Goal: Task Accomplishment & Management: Manage account settings

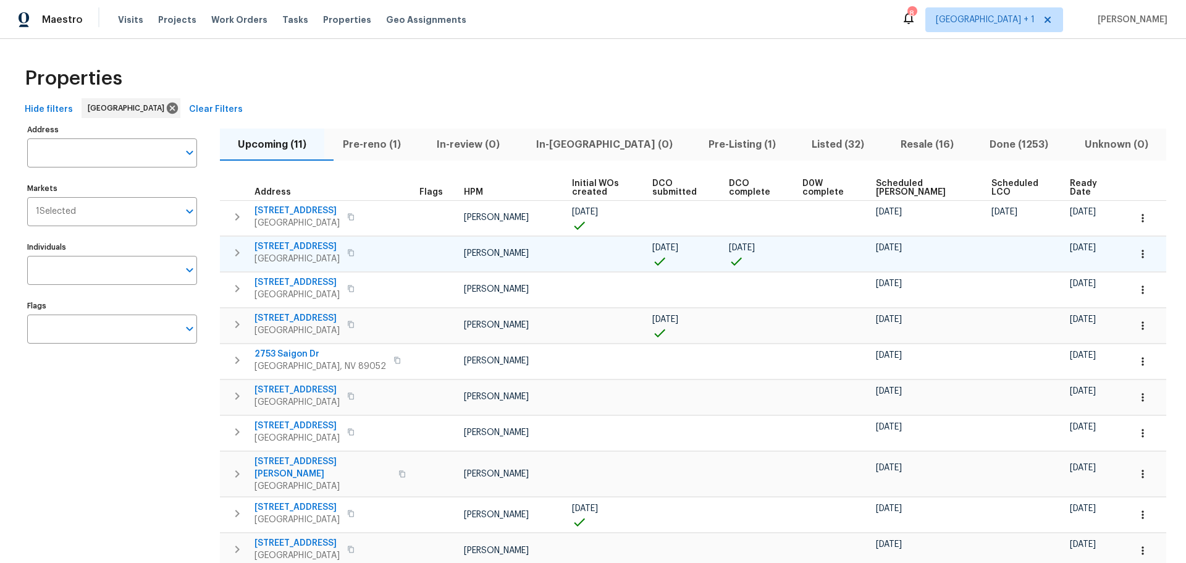
scroll to position [101, 0]
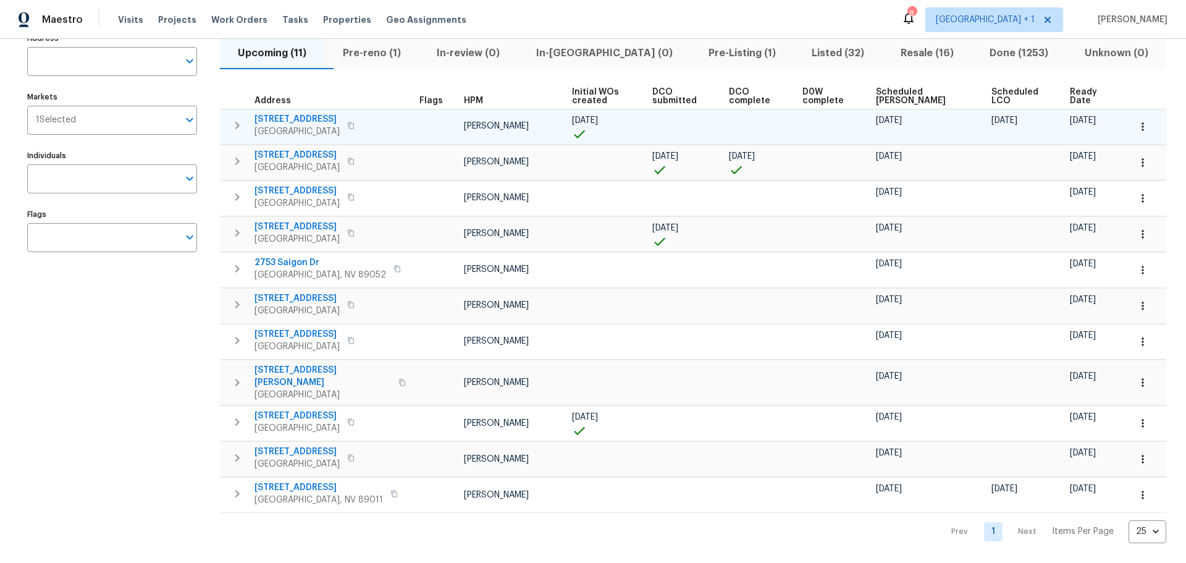
click at [309, 113] on span "9505 Delivery Ave" at bounding box center [296, 119] width 85 height 12
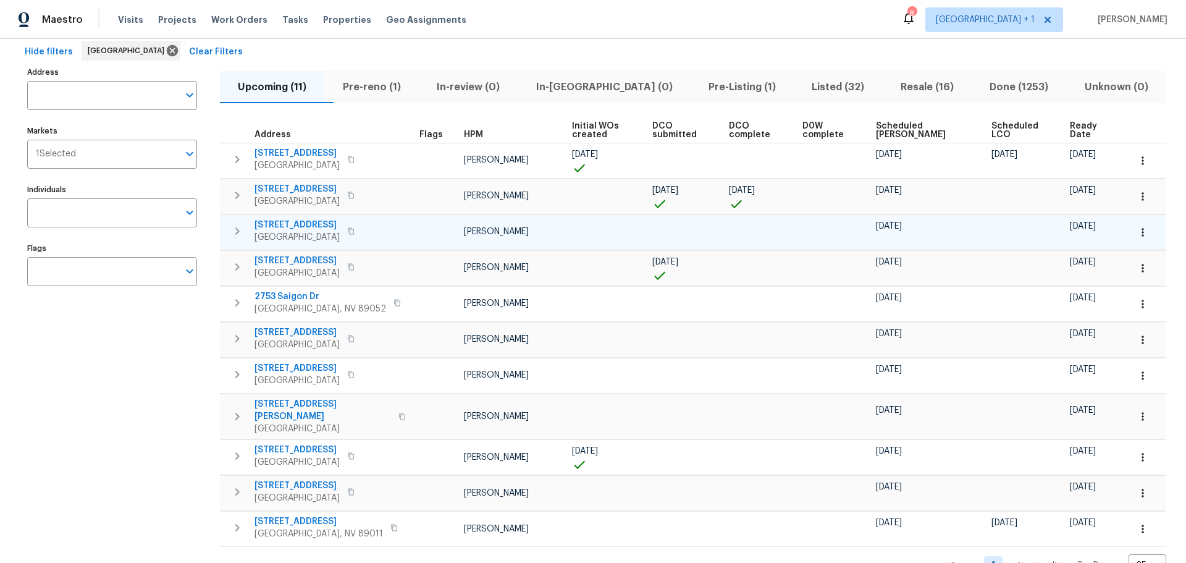
scroll to position [0, 0]
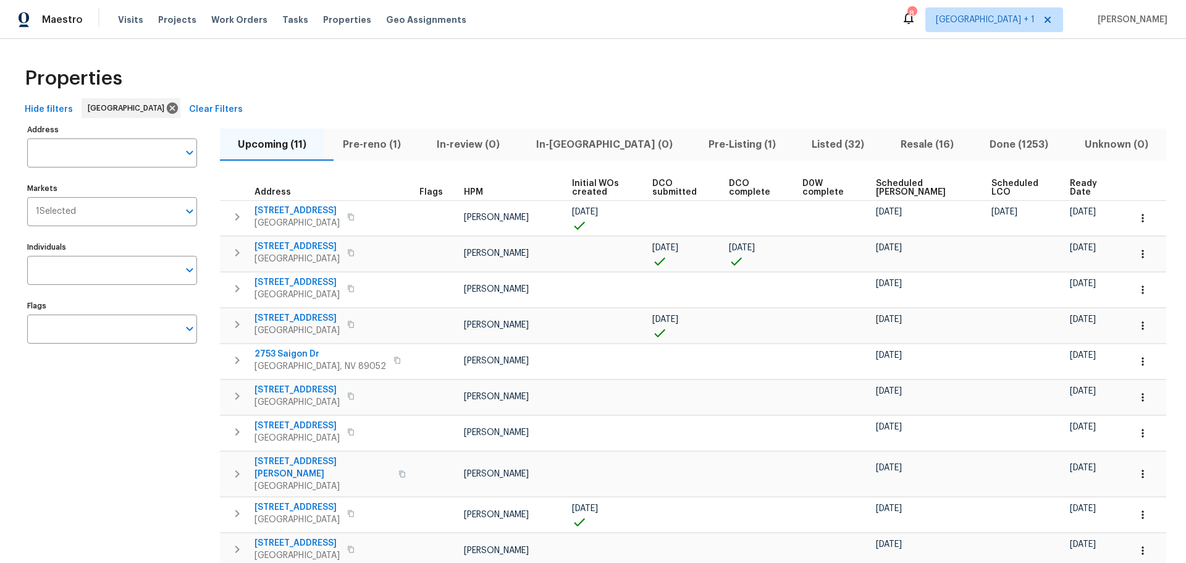
click at [801, 143] on span "Listed (32)" at bounding box center [838, 144] width 74 height 17
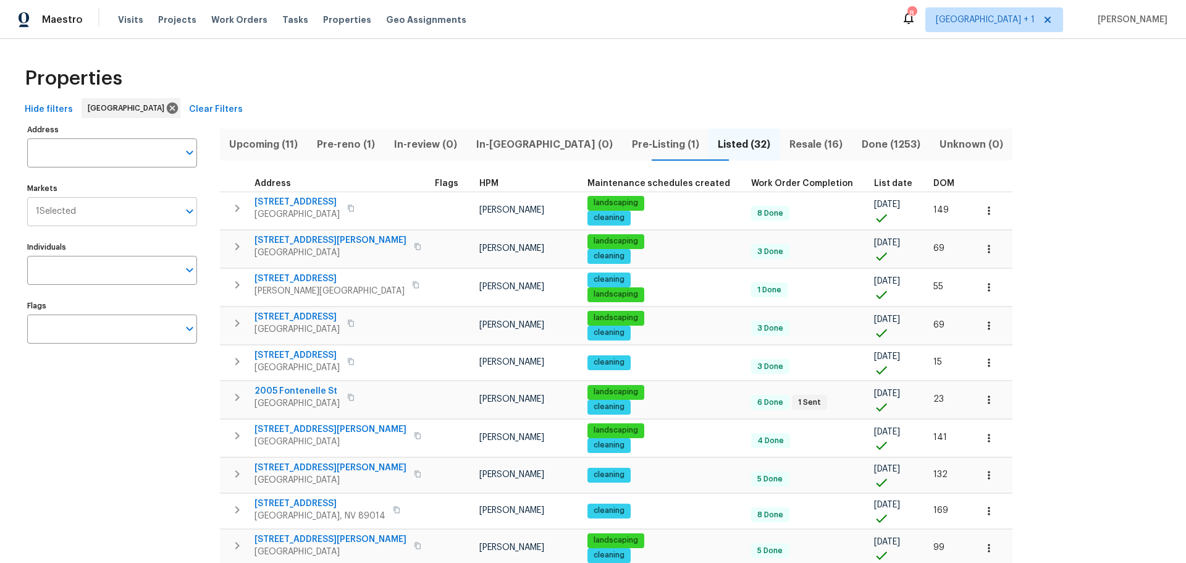
click at [100, 212] on input "Markets" at bounding box center [127, 211] width 103 height 29
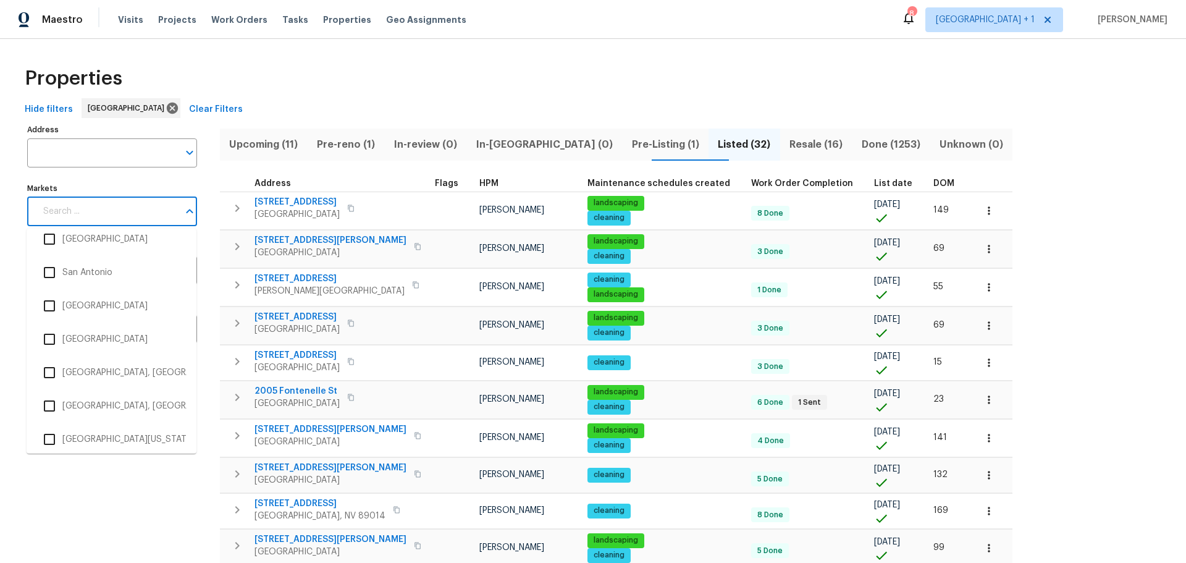
scroll to position [2285, 0]
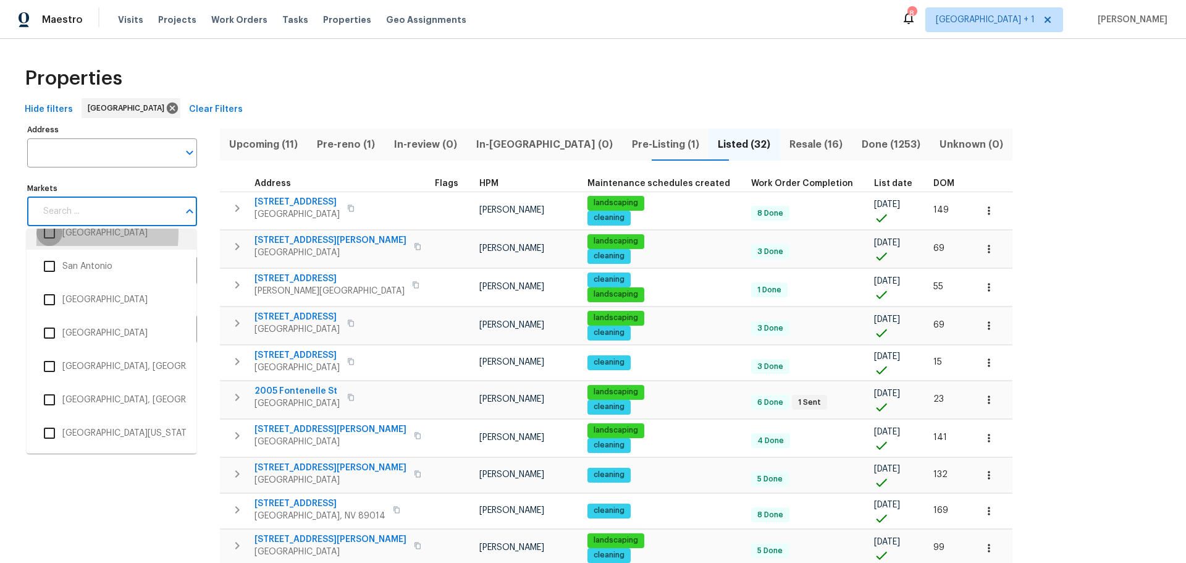
click at [46, 232] on input "checkbox" at bounding box center [49, 233] width 26 height 26
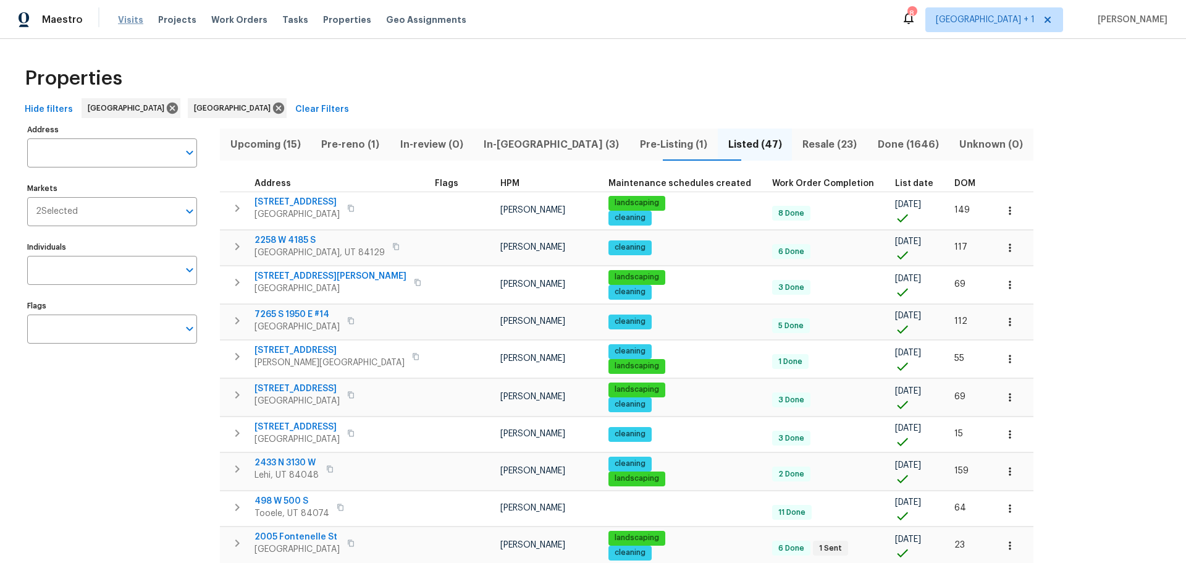
click at [128, 14] on span "Visits" at bounding box center [130, 20] width 25 height 12
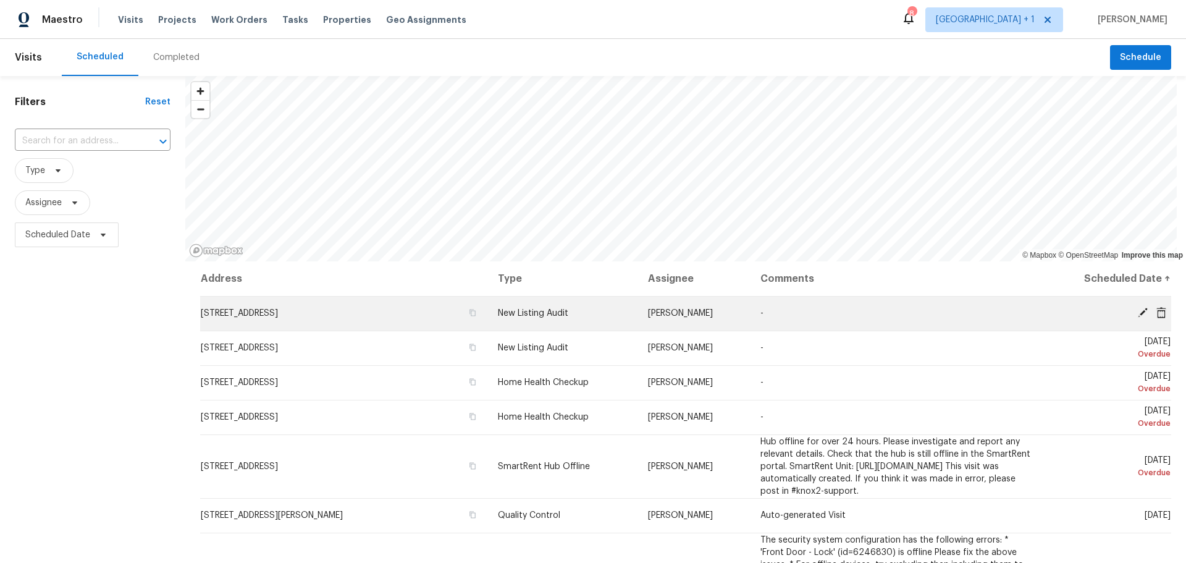
click at [1137, 307] on icon at bounding box center [1142, 312] width 11 height 11
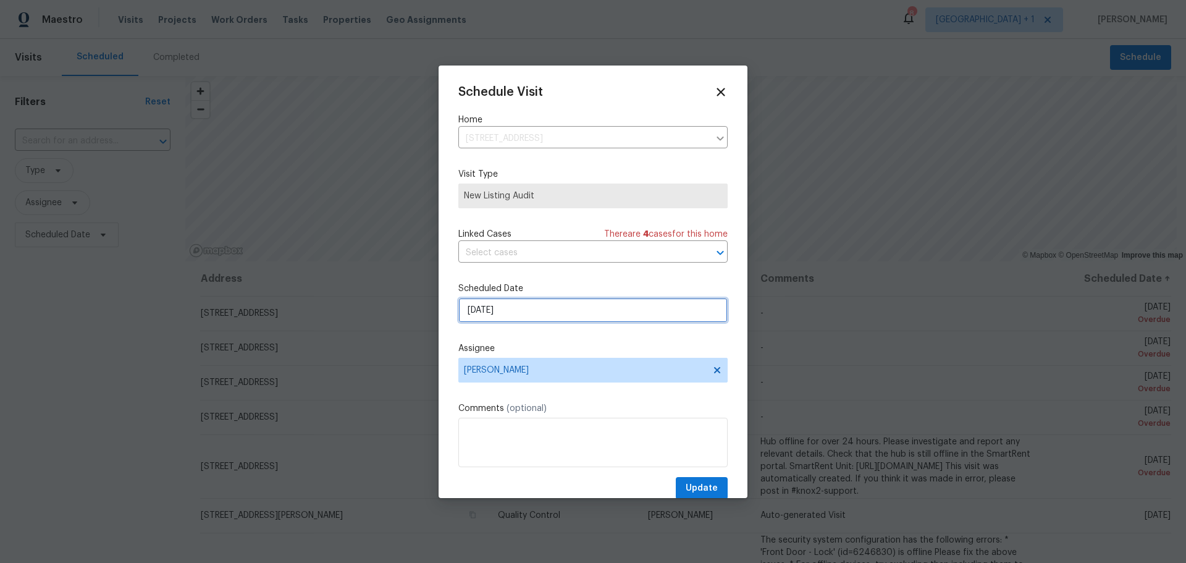
click at [511, 306] on input "8/26/2025" at bounding box center [592, 310] width 269 height 25
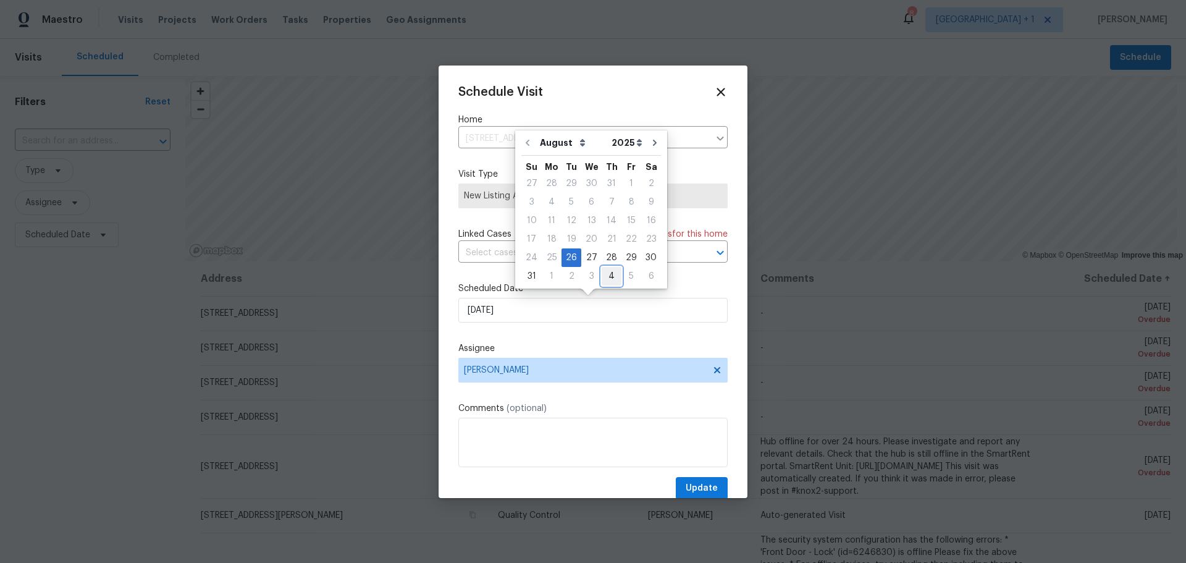
click at [608, 274] on div "4" at bounding box center [612, 275] width 20 height 17
type input "9/4/2025"
select select "8"
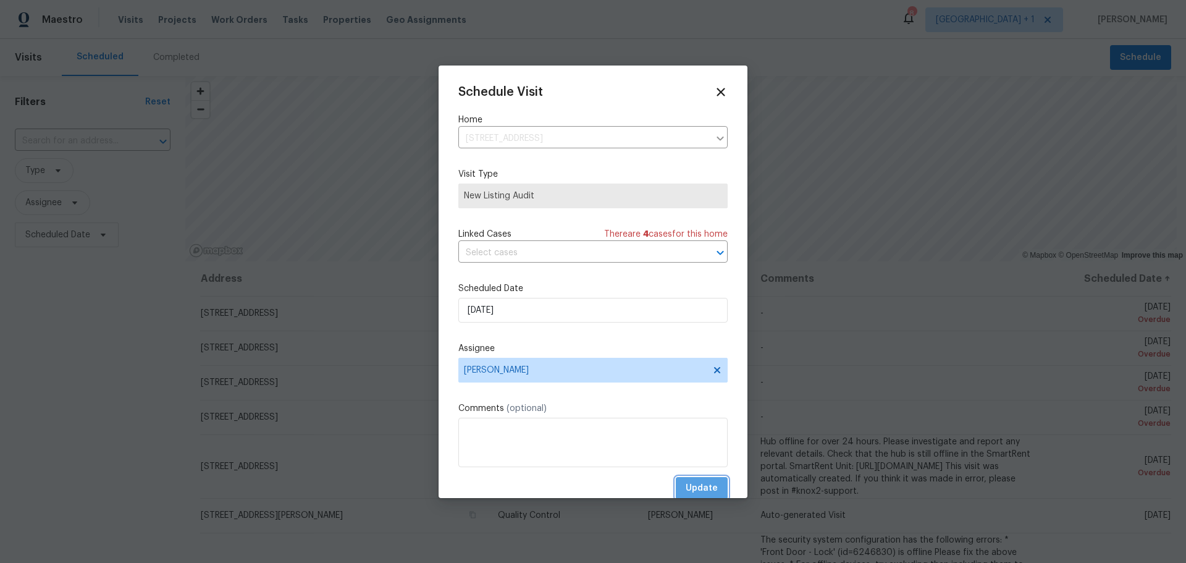
click at [695, 486] on span "Update" at bounding box center [702, 488] width 32 height 15
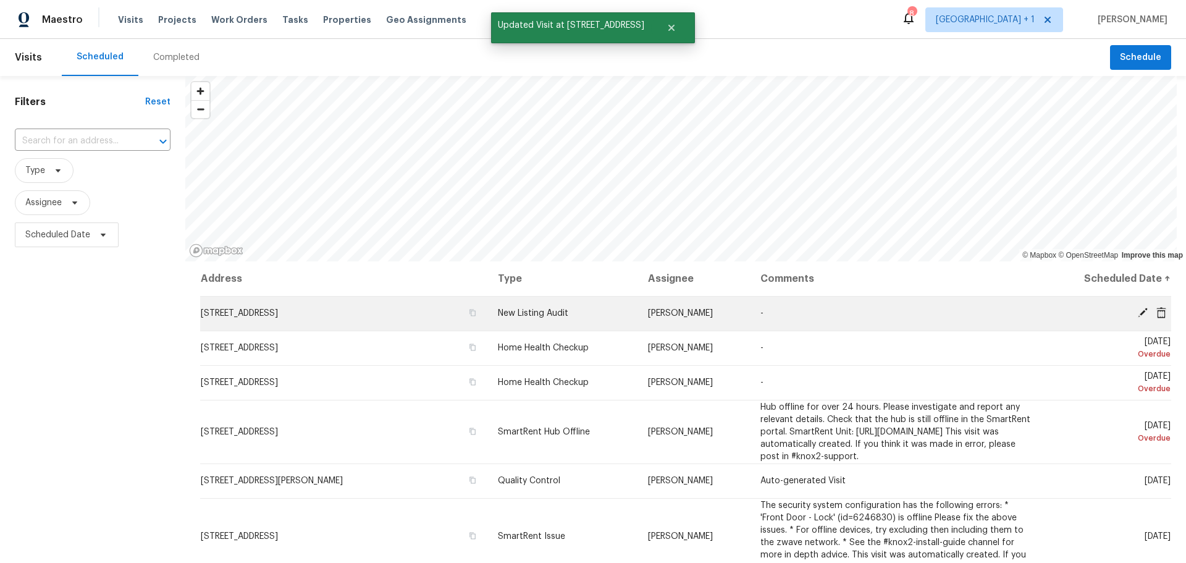
click at [1137, 312] on icon at bounding box center [1142, 312] width 11 height 11
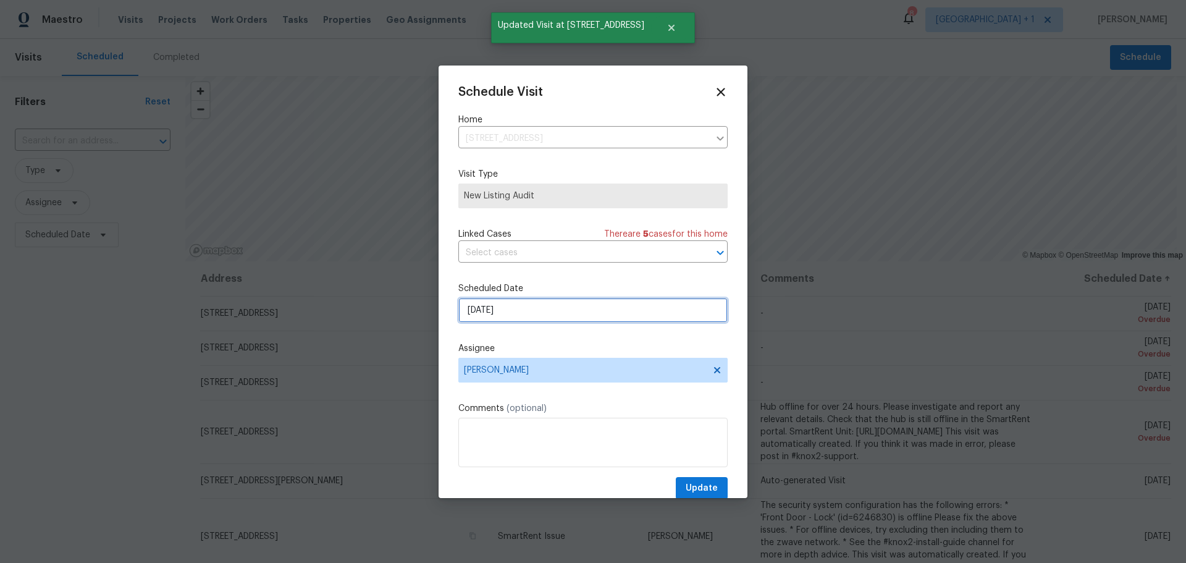
click at [527, 306] on input "8/26/2025" at bounding box center [592, 310] width 269 height 25
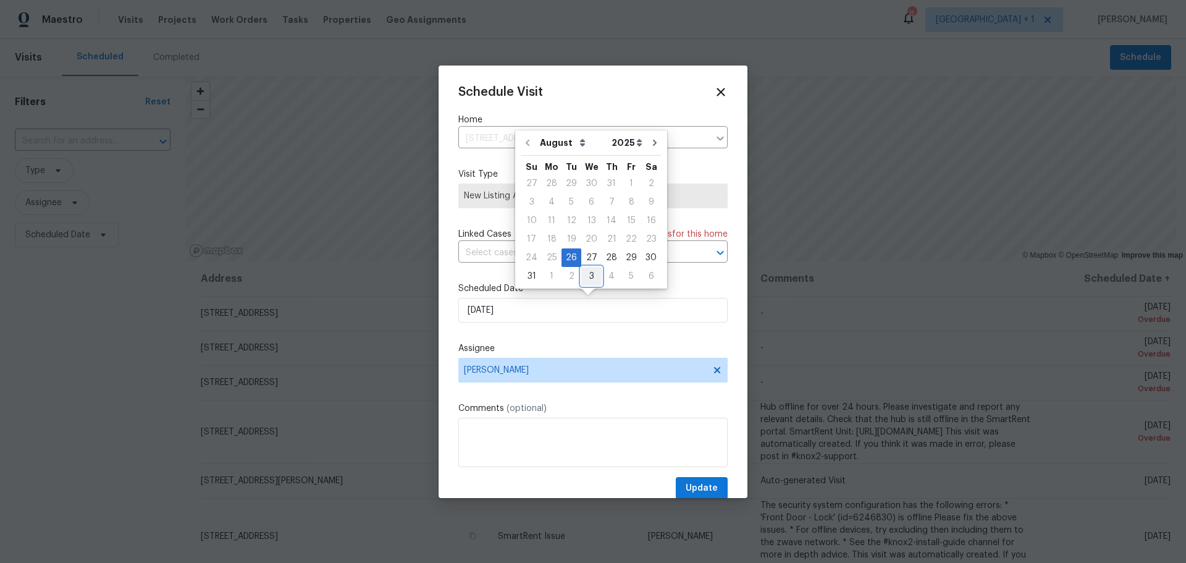
click at [581, 273] on div "3" at bounding box center [591, 275] width 20 height 17
type input "9/3/2025"
select select "8"
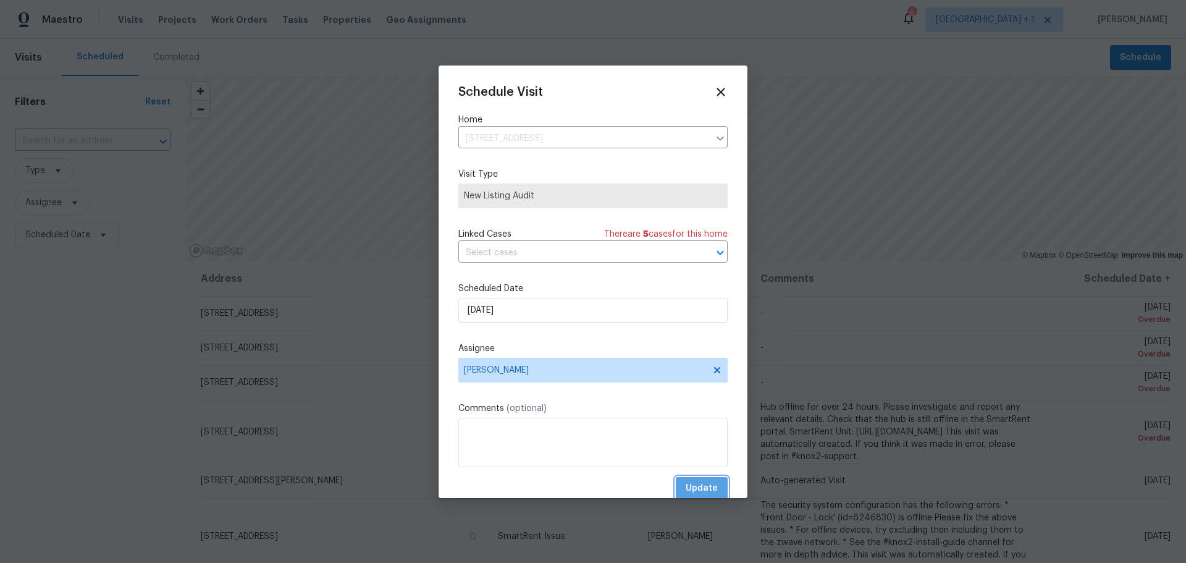
click at [686, 488] on span "Update" at bounding box center [702, 488] width 32 height 15
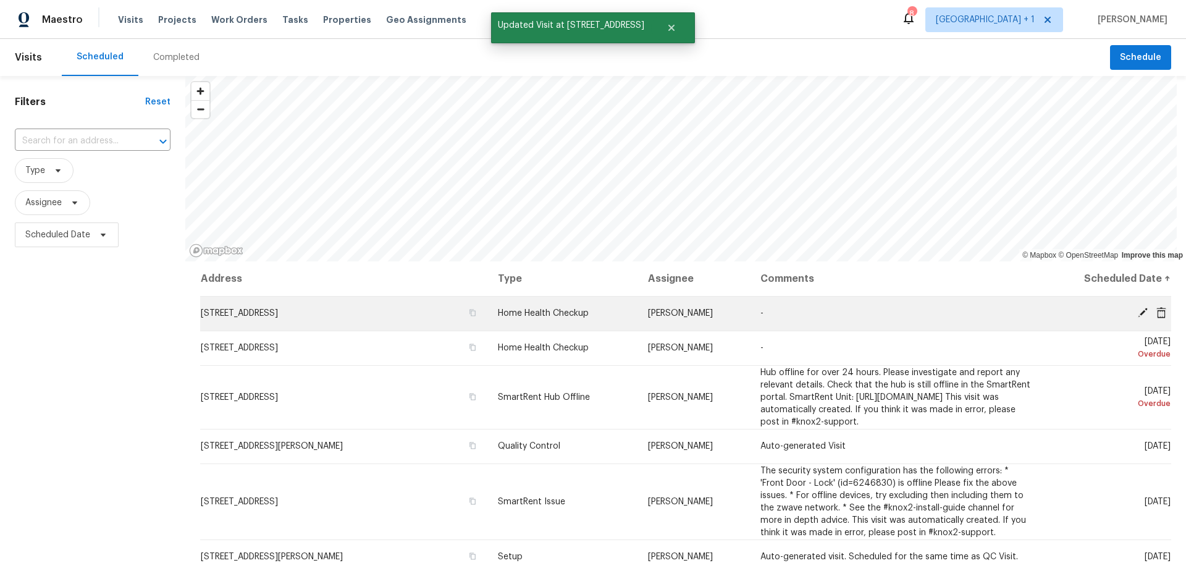
click at [1137, 312] on icon at bounding box center [1142, 312] width 11 height 11
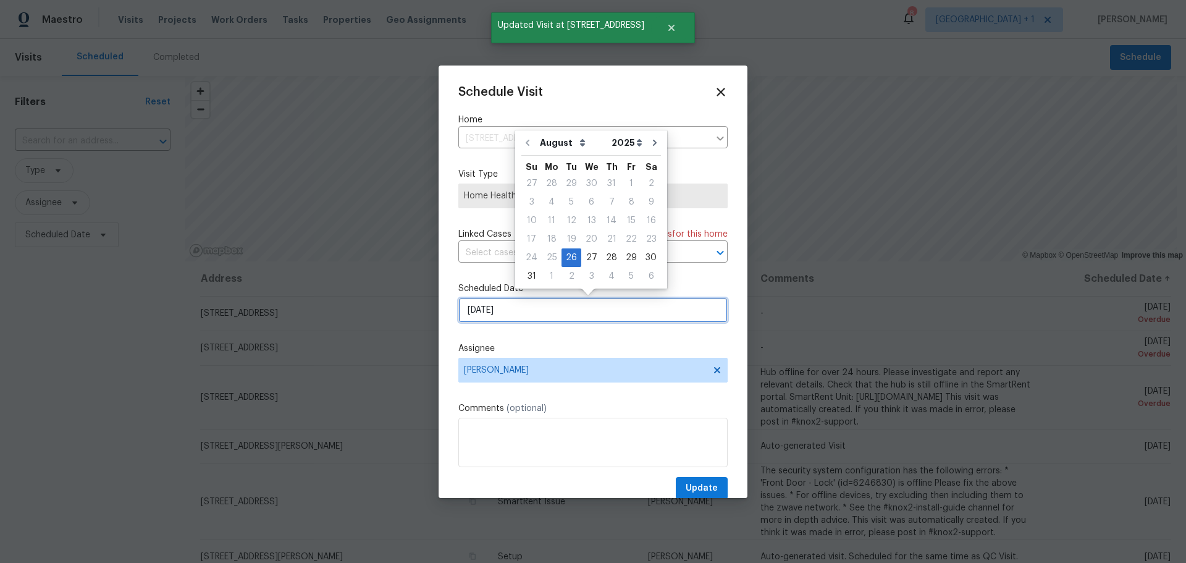
click at [543, 315] on input "8/26/2025" at bounding box center [592, 310] width 269 height 25
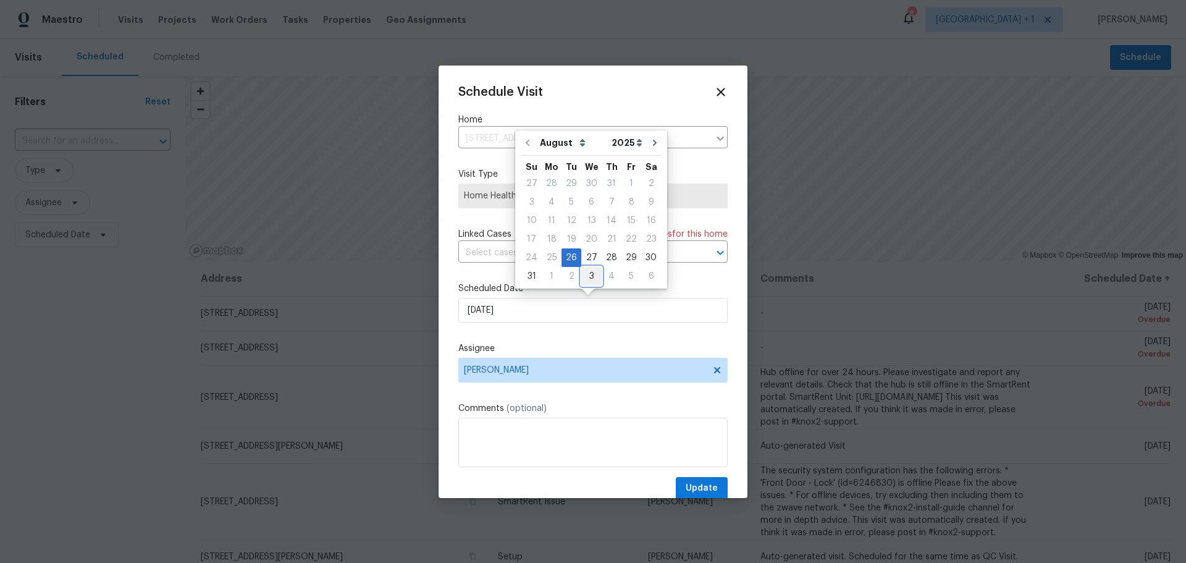
click at [588, 271] on div "3" at bounding box center [591, 275] width 20 height 17
type input "9/3/2025"
select select "8"
click at [686, 482] on span "Update" at bounding box center [702, 488] width 32 height 15
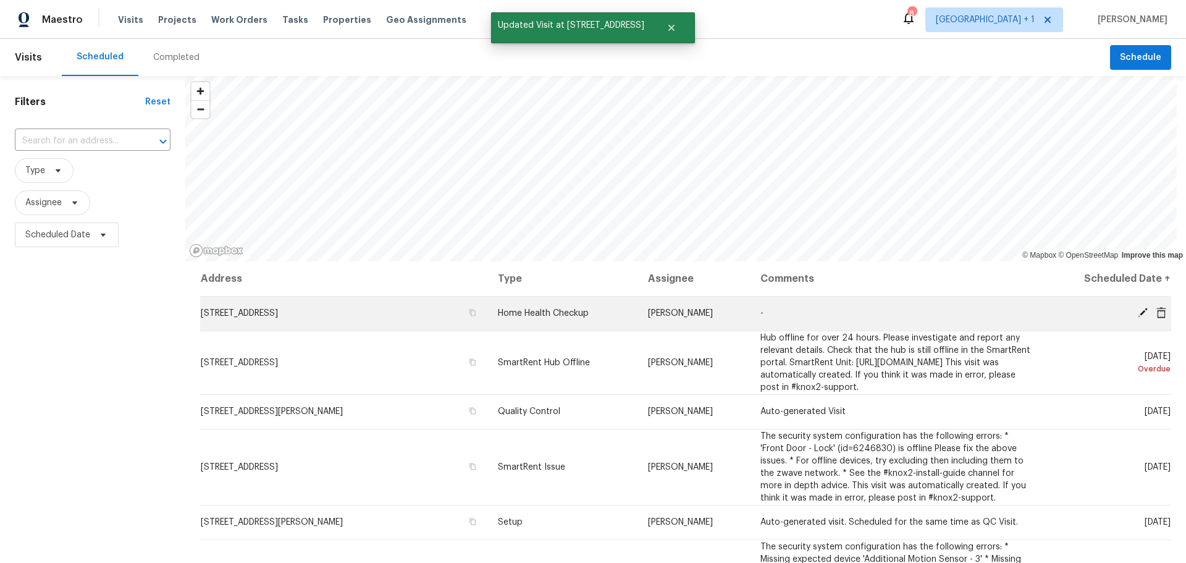
click at [1133, 309] on span at bounding box center [1142, 312] width 19 height 11
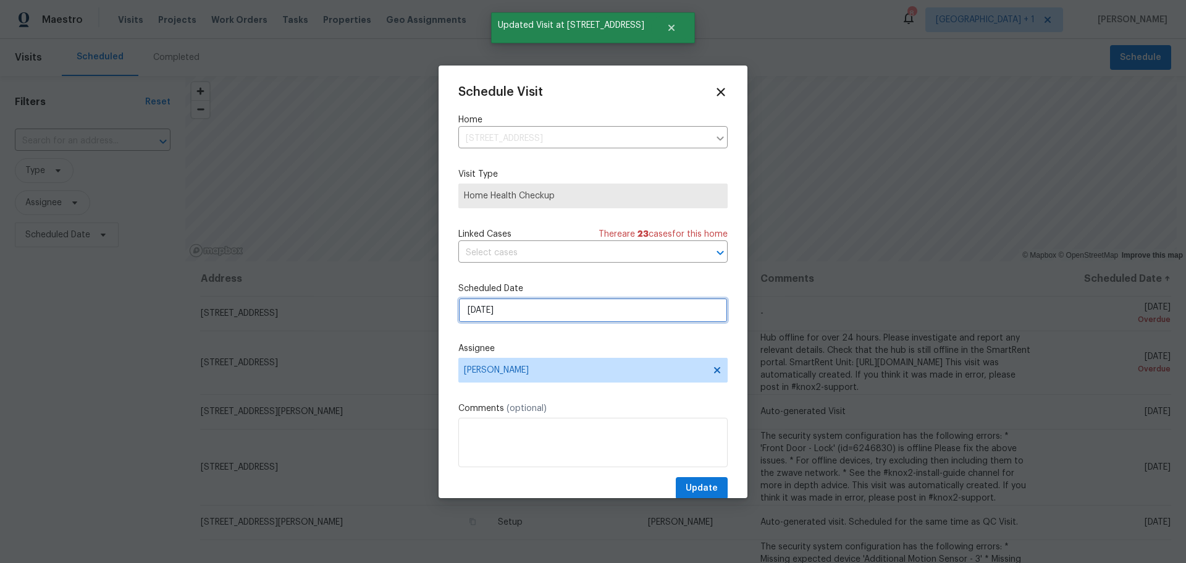
click at [490, 308] on input "8/26/2025" at bounding box center [592, 310] width 269 height 25
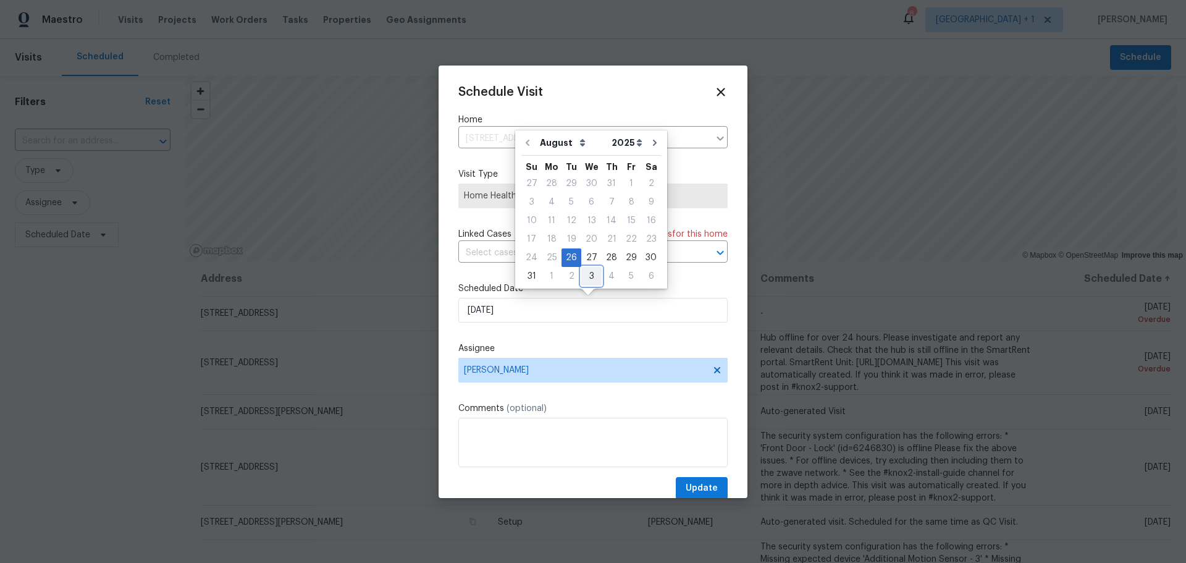
click at [583, 276] on div "3" at bounding box center [591, 275] width 20 height 17
type input "9/3/2025"
select select "8"
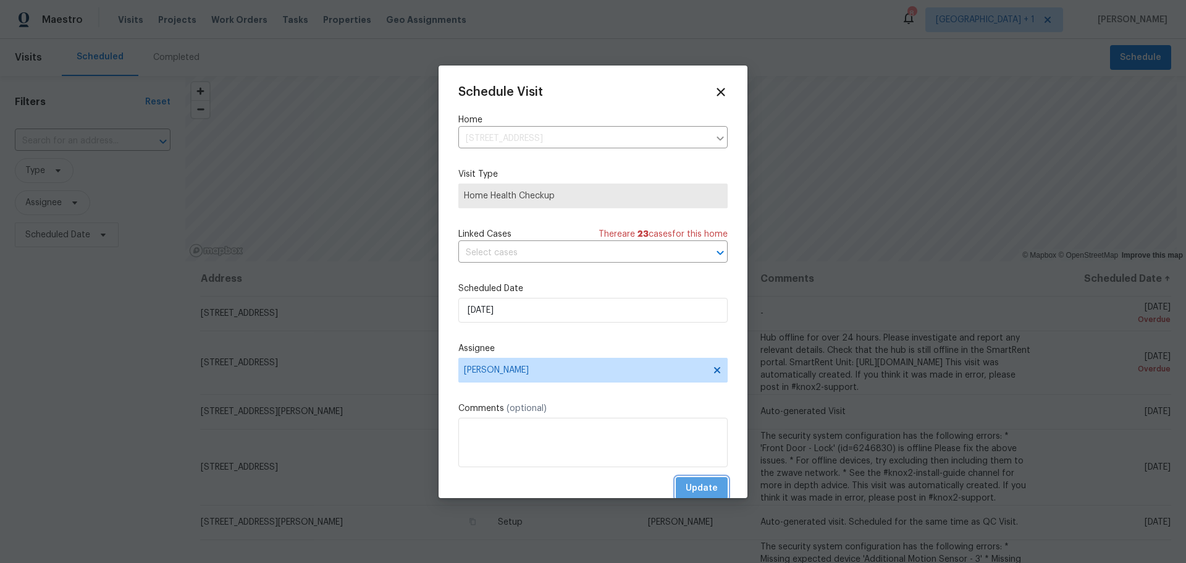
click at [686, 484] on span "Update" at bounding box center [702, 488] width 32 height 15
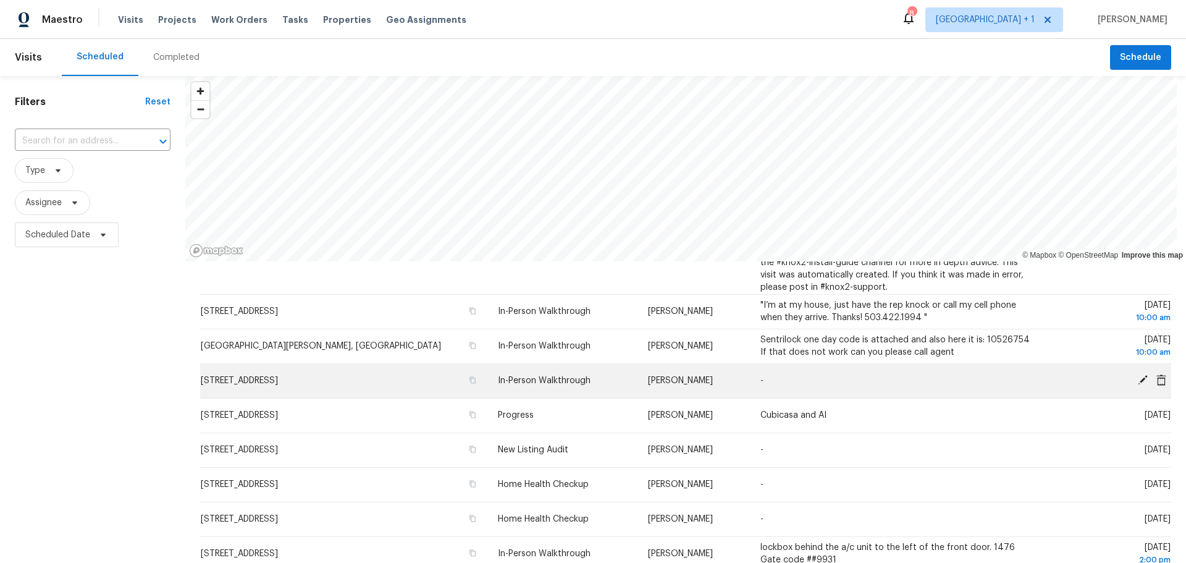
scroll to position [371, 0]
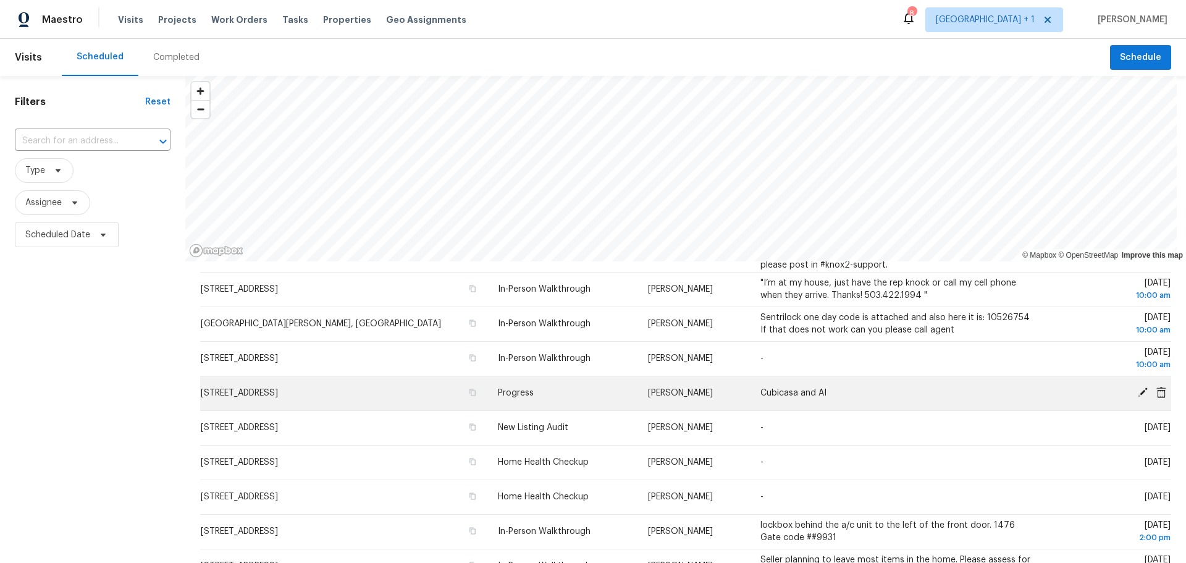
click at [278, 397] on span "6458 Secret Grove Ave, Las Vegas, NV 89130" at bounding box center [239, 393] width 77 height 9
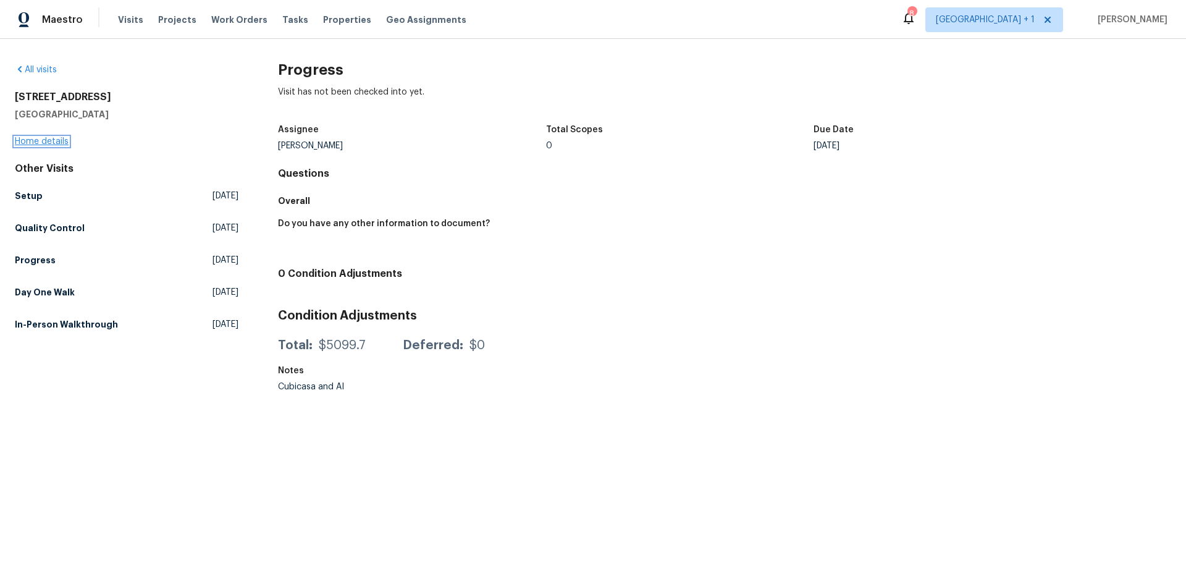
click at [44, 140] on link "Home details" at bounding box center [42, 141] width 54 height 9
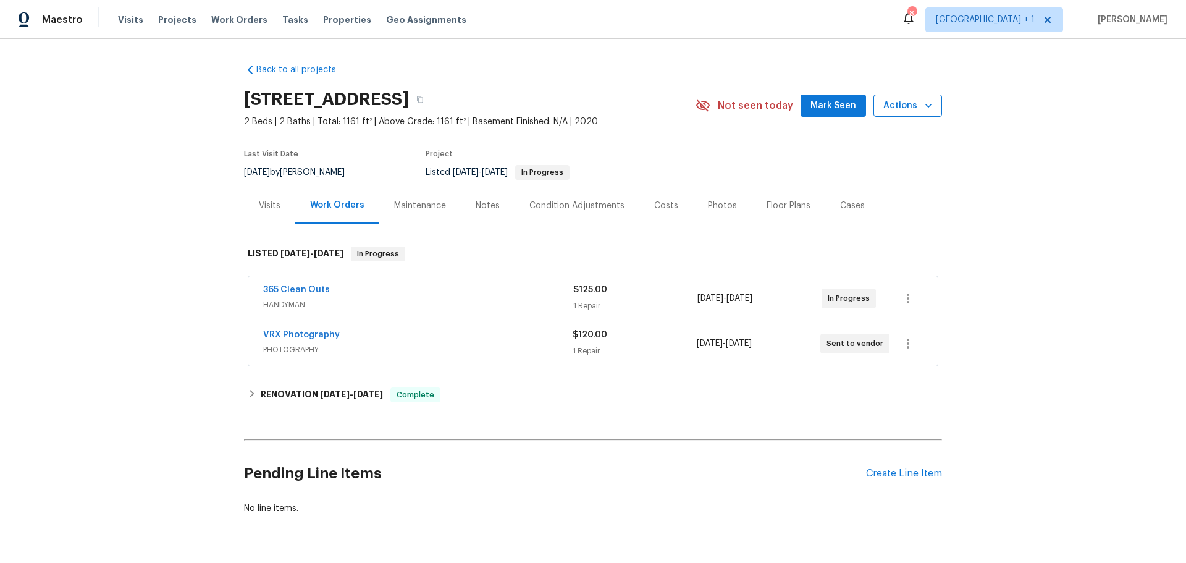
click at [902, 116] on button "Actions" at bounding box center [907, 106] width 69 height 23
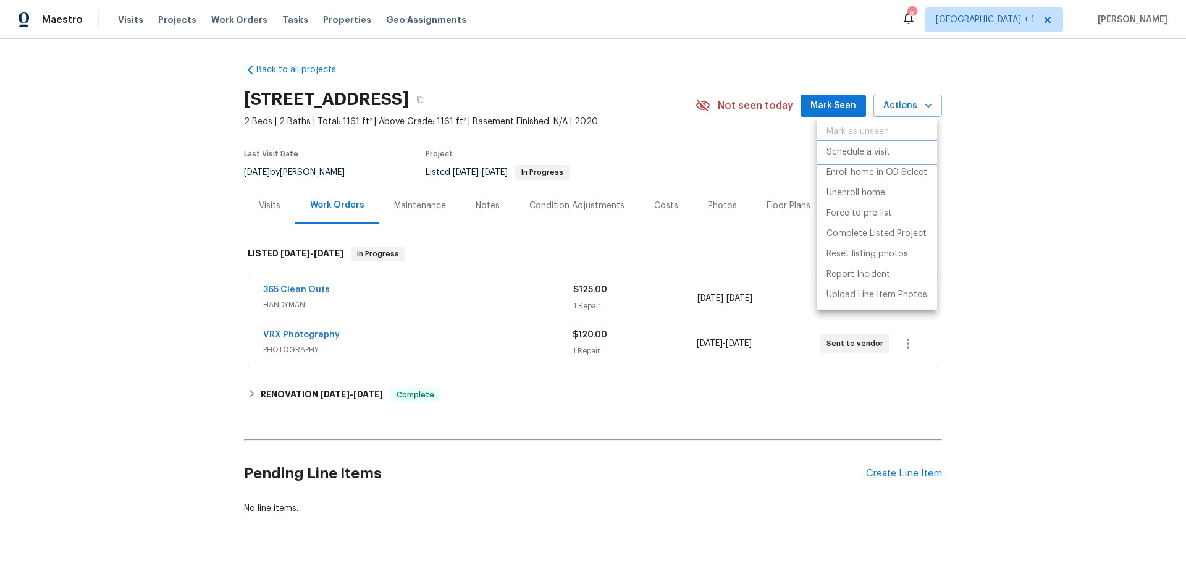
click at [888, 153] on p "Schedule a visit" at bounding box center [858, 152] width 64 height 13
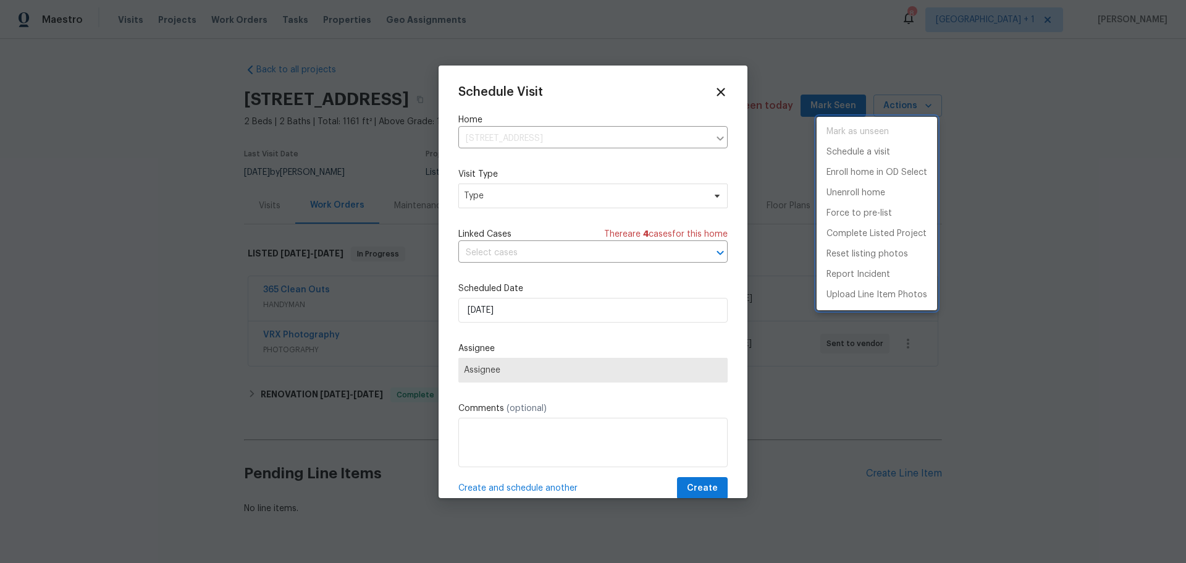
click at [497, 196] on div at bounding box center [593, 281] width 1186 height 563
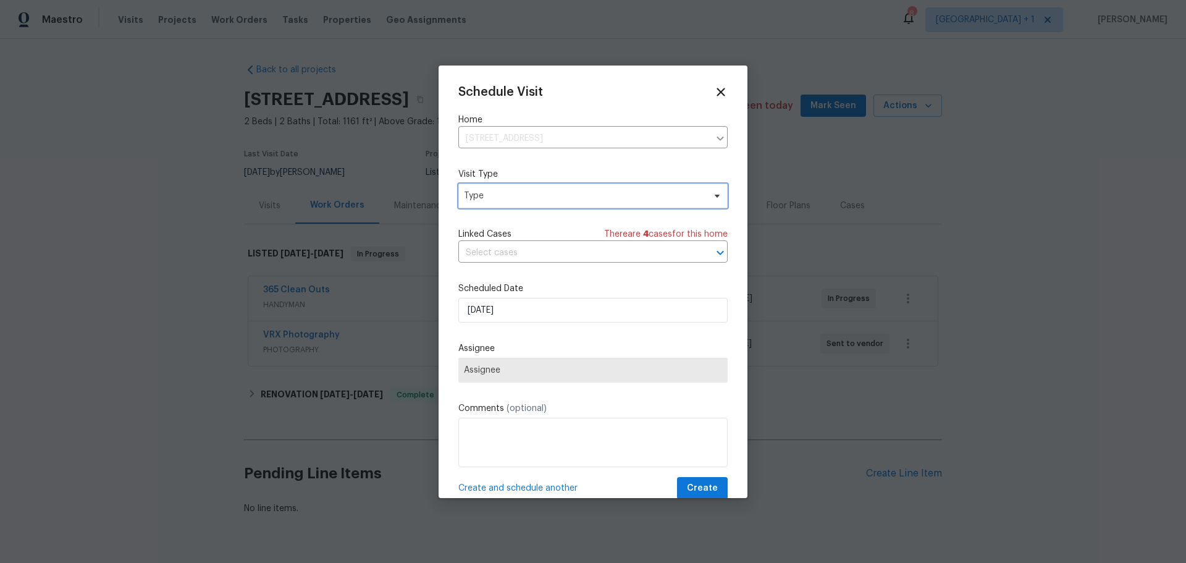
click at [497, 196] on span "Type" at bounding box center [584, 196] width 240 height 12
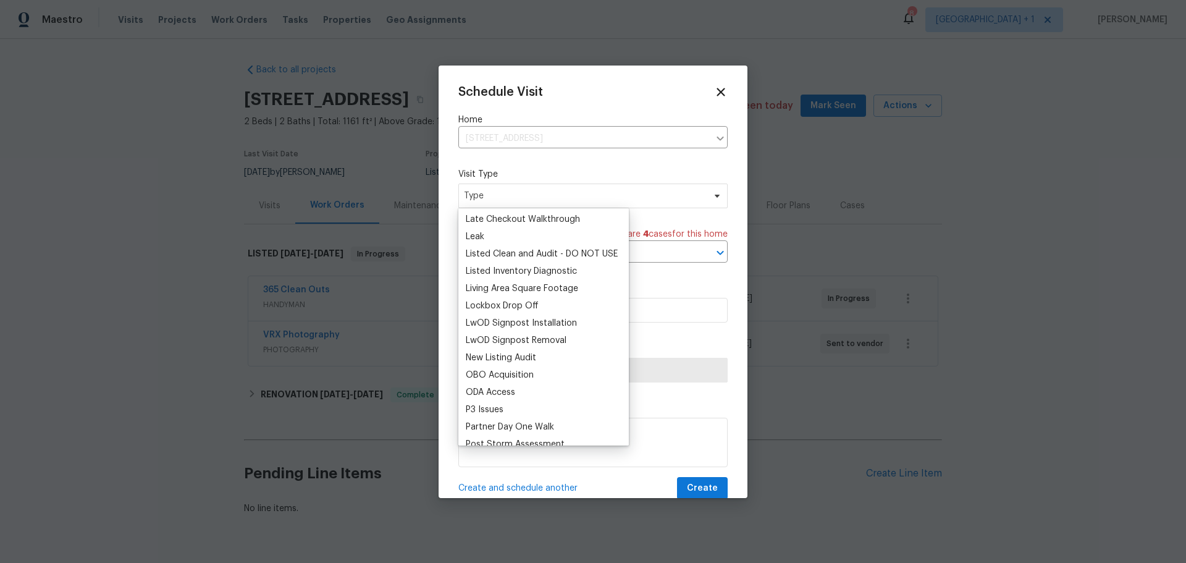
scroll to position [556, 0]
click at [491, 356] on div "New Listing Audit" at bounding box center [501, 355] width 70 height 12
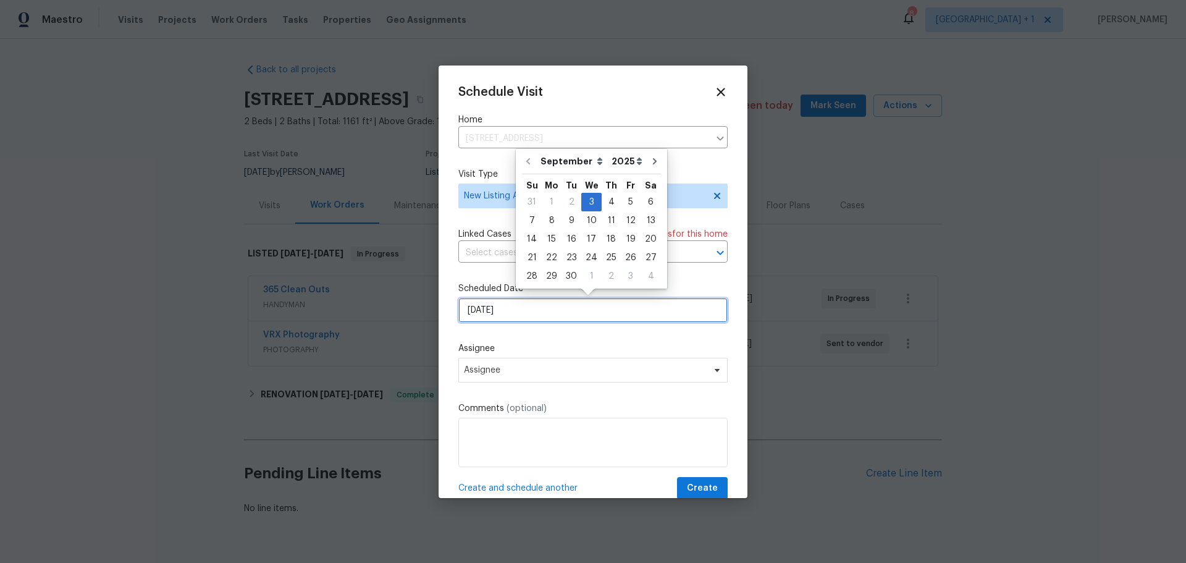
click at [504, 312] on input "9/3/2025" at bounding box center [592, 310] width 269 height 25
click at [605, 199] on div "4" at bounding box center [611, 201] width 19 height 17
type input "9/4/2025"
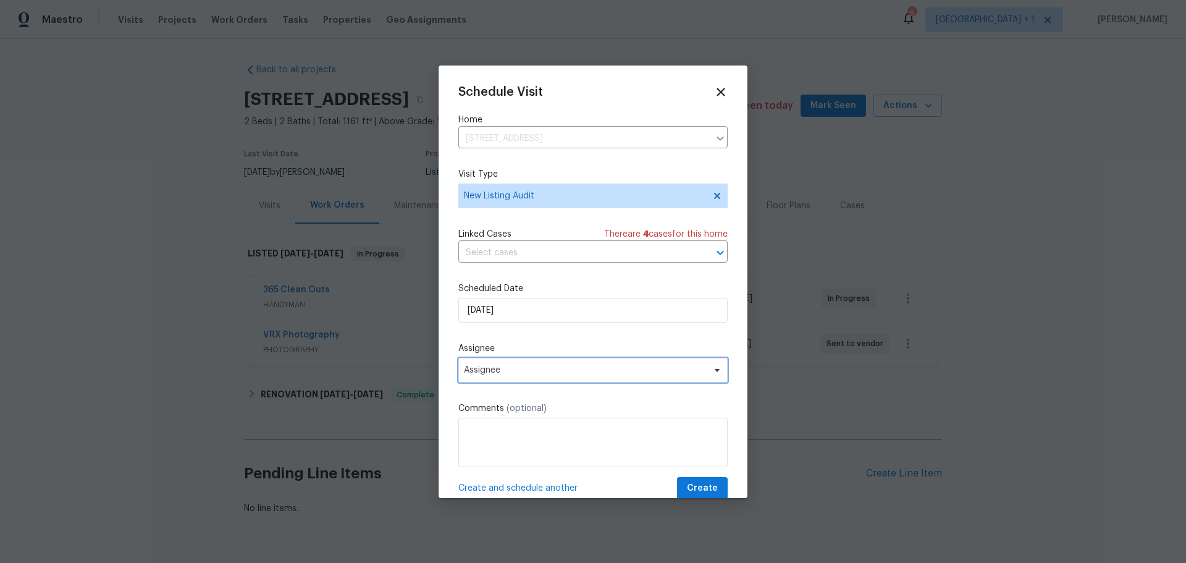
click at [515, 374] on span "Assignee" at bounding box center [585, 370] width 242 height 10
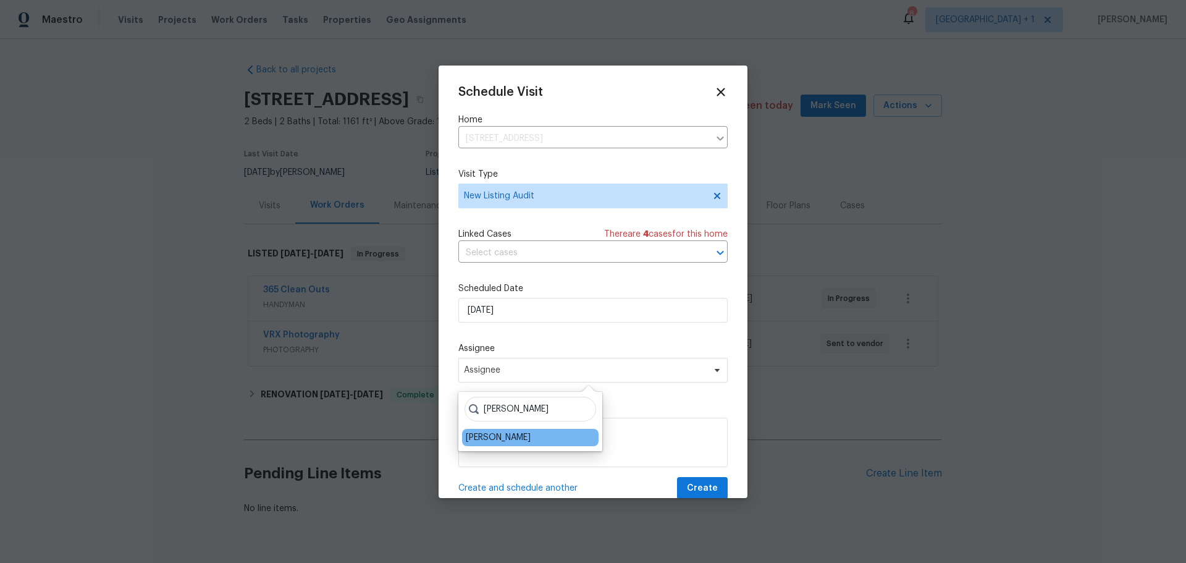
type input "Jeremy"
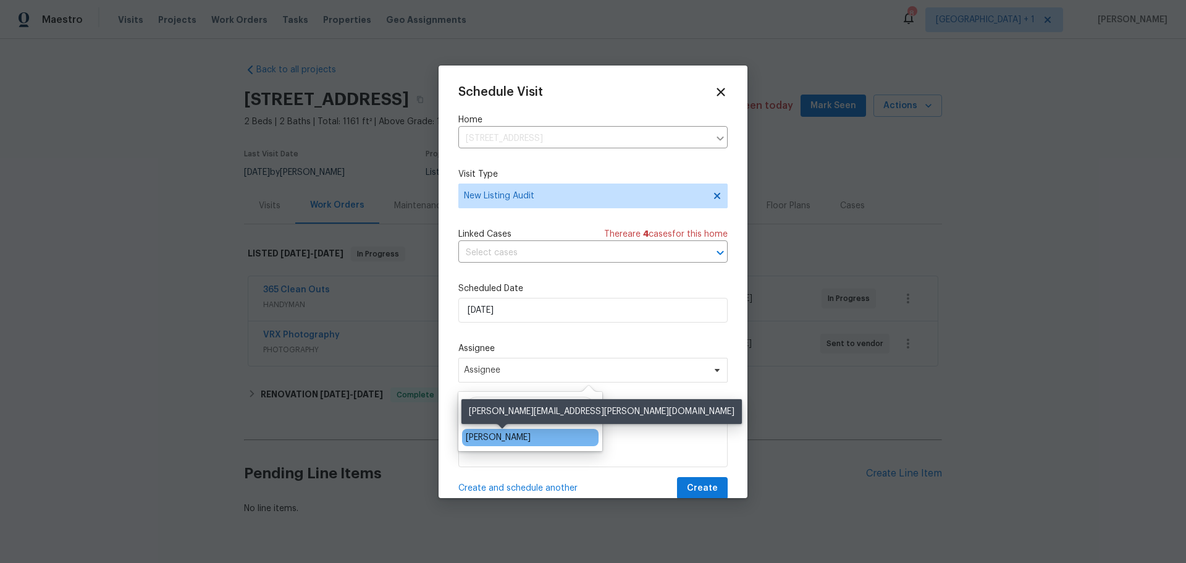
click at [510, 441] on div "[PERSON_NAME]" at bounding box center [498, 437] width 65 height 12
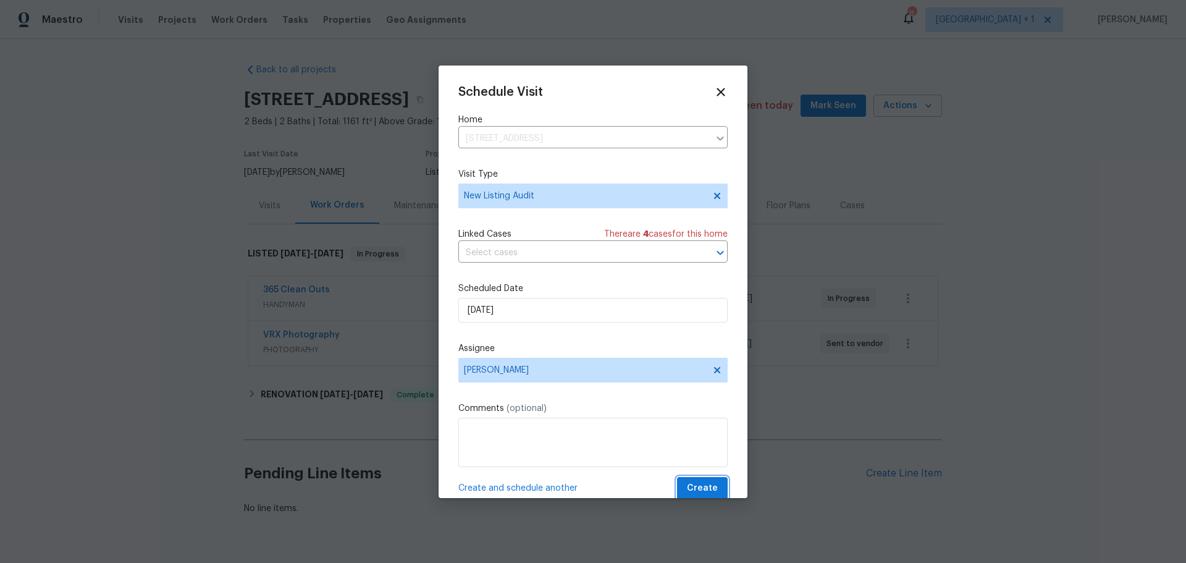
click at [696, 491] on span "Create" at bounding box center [702, 488] width 31 height 15
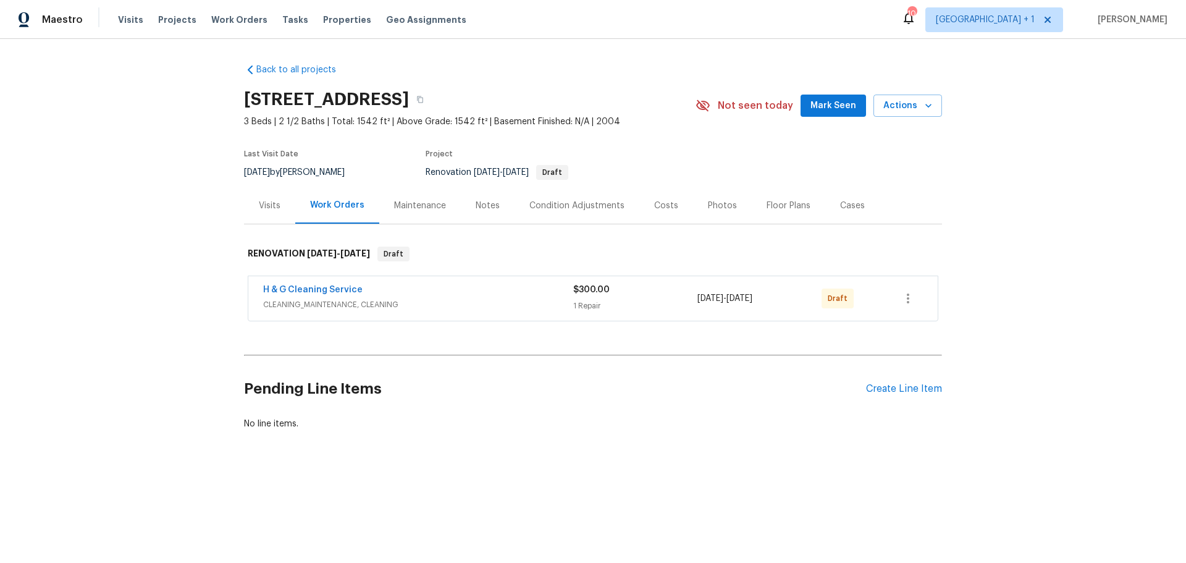
click at [487, 206] on div "Notes" at bounding box center [488, 206] width 24 height 12
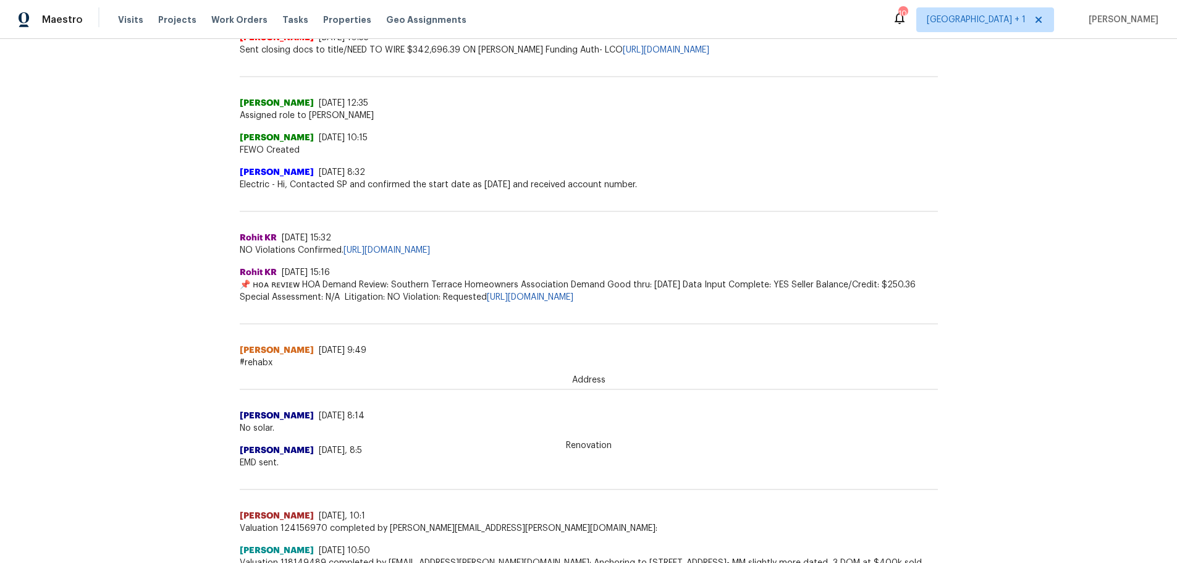
scroll to position [340, 0]
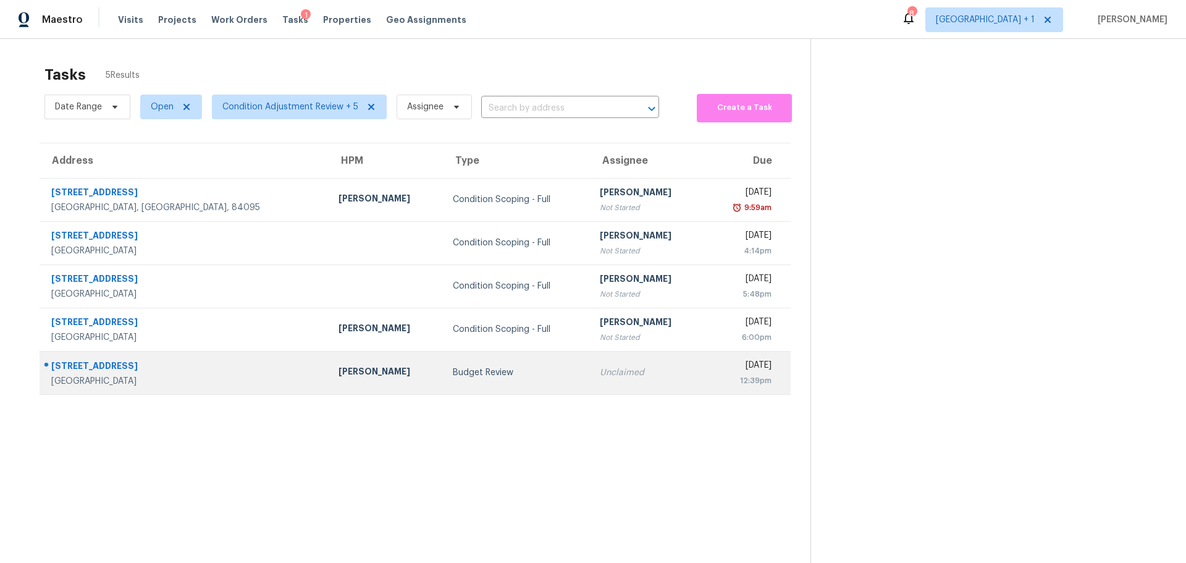
click at [329, 381] on td "[PERSON_NAME]" at bounding box center [386, 372] width 115 height 43
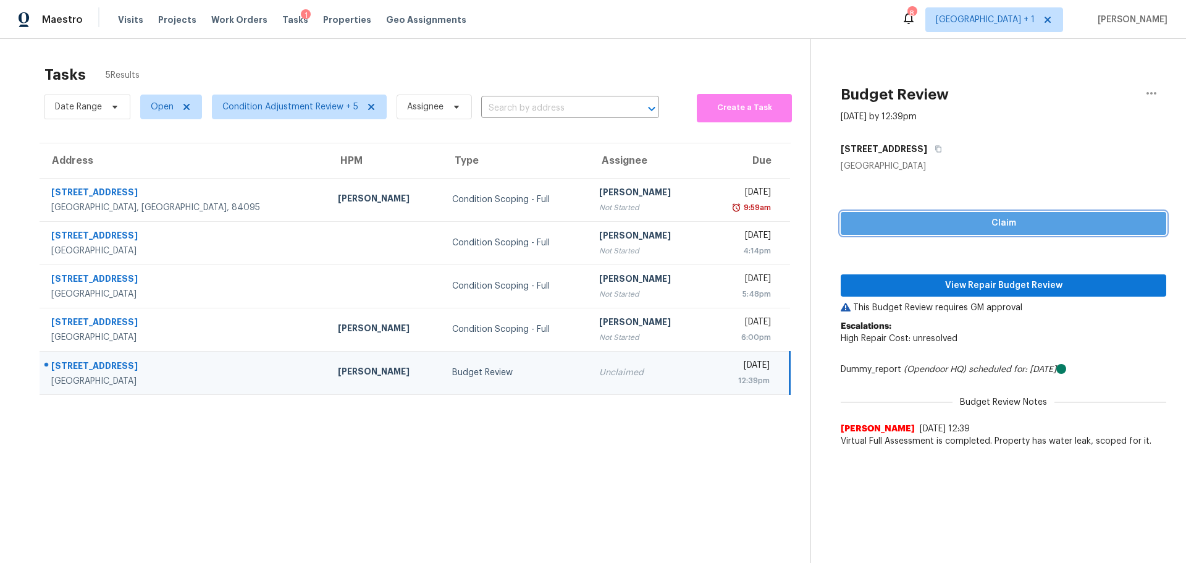
click at [917, 214] on button "Claim" at bounding box center [1004, 223] width 326 height 23
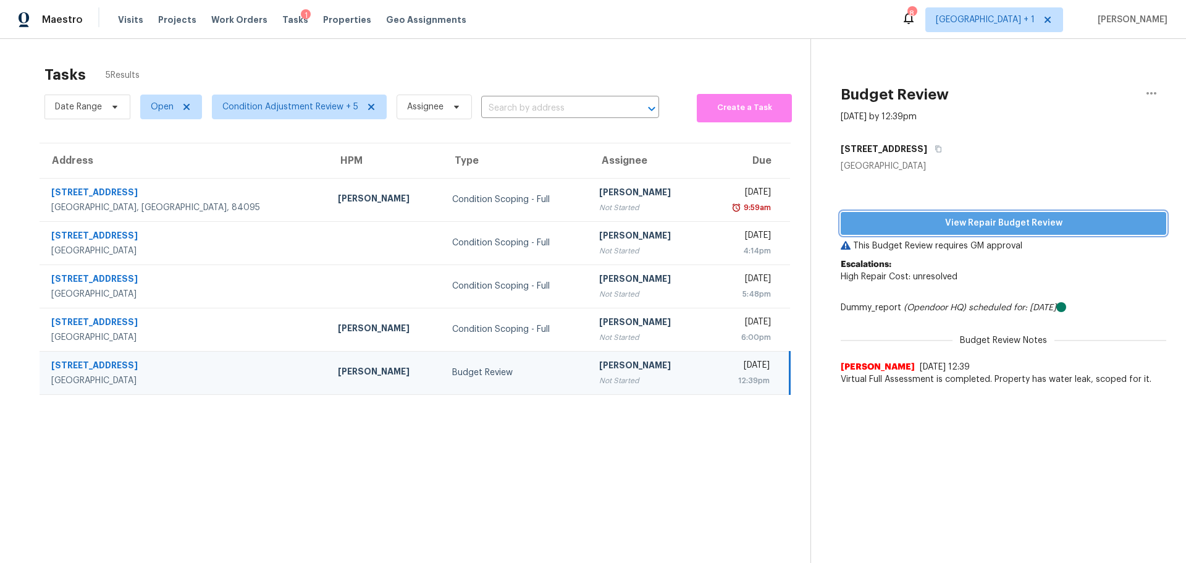
click at [931, 225] on span "View Repair Budget Review" at bounding box center [1004, 223] width 306 height 15
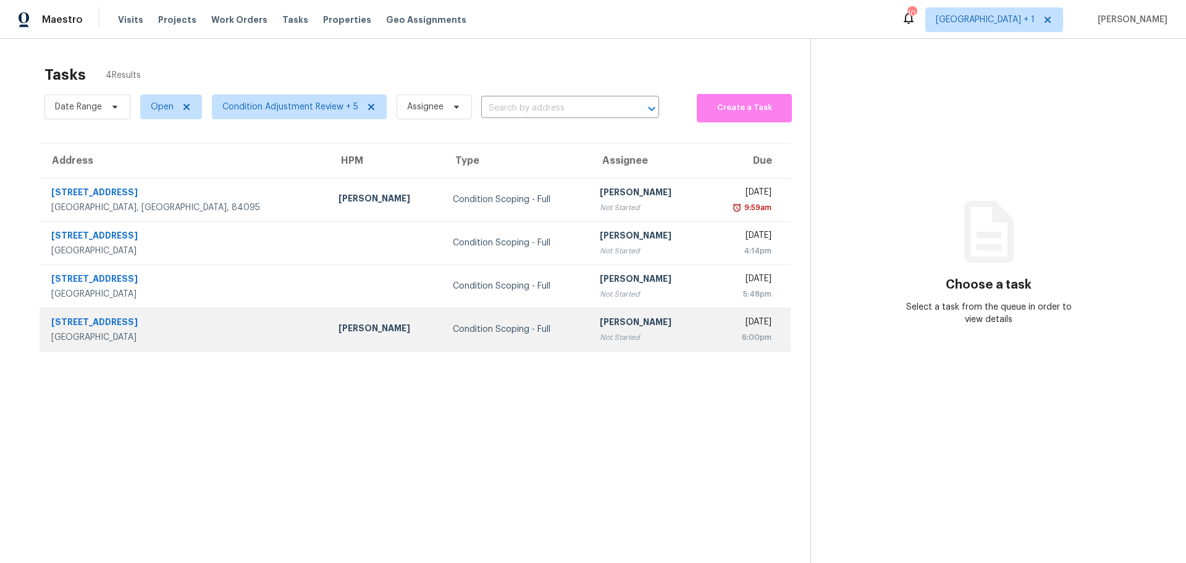
click at [185, 345] on td "270 Shadybrook Ln Unit B Las Vegas, NV, 89107" at bounding box center [184, 329] width 289 height 43
